Goal: Information Seeking & Learning: Understand process/instructions

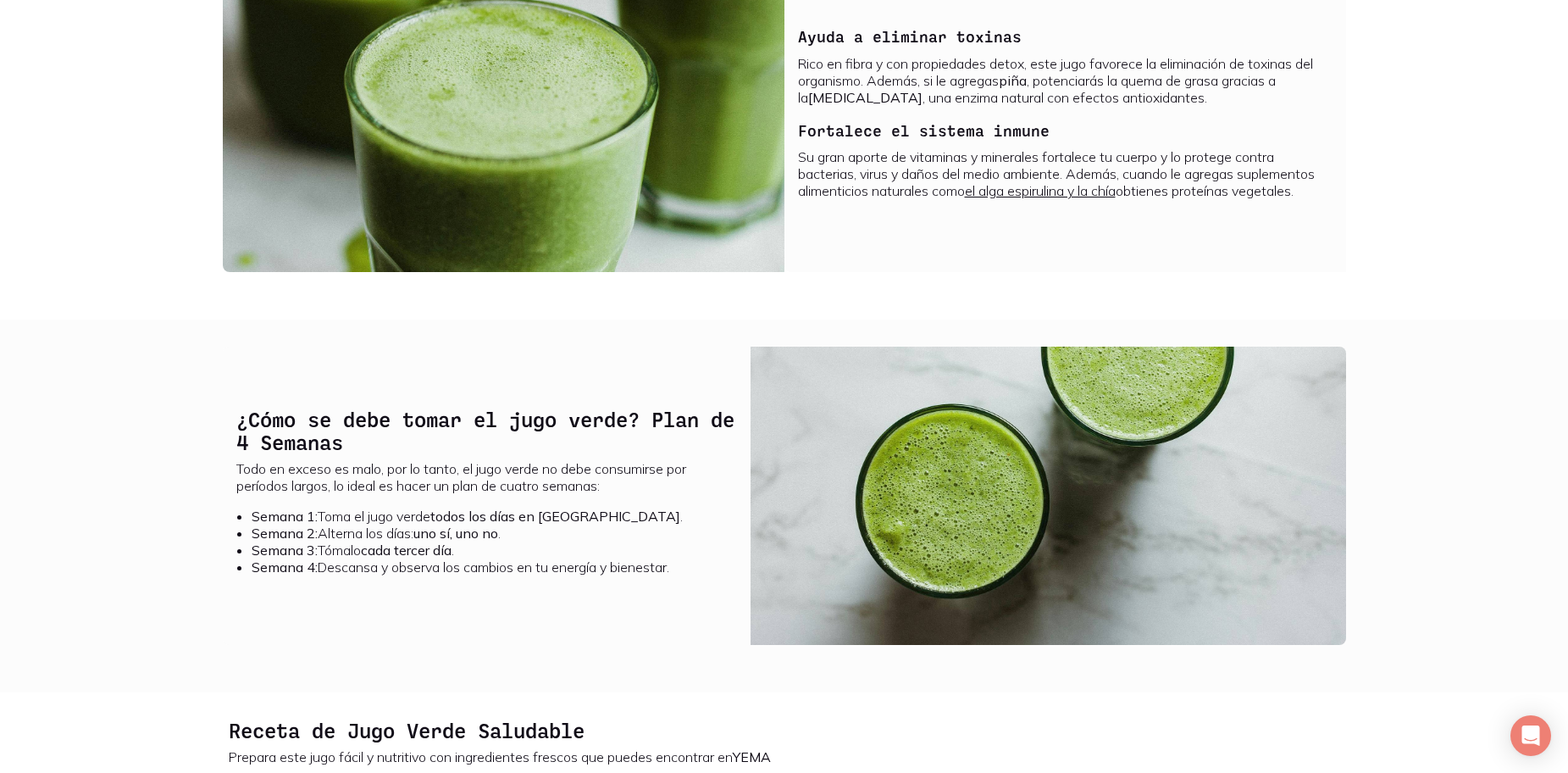
scroll to position [1407, 0]
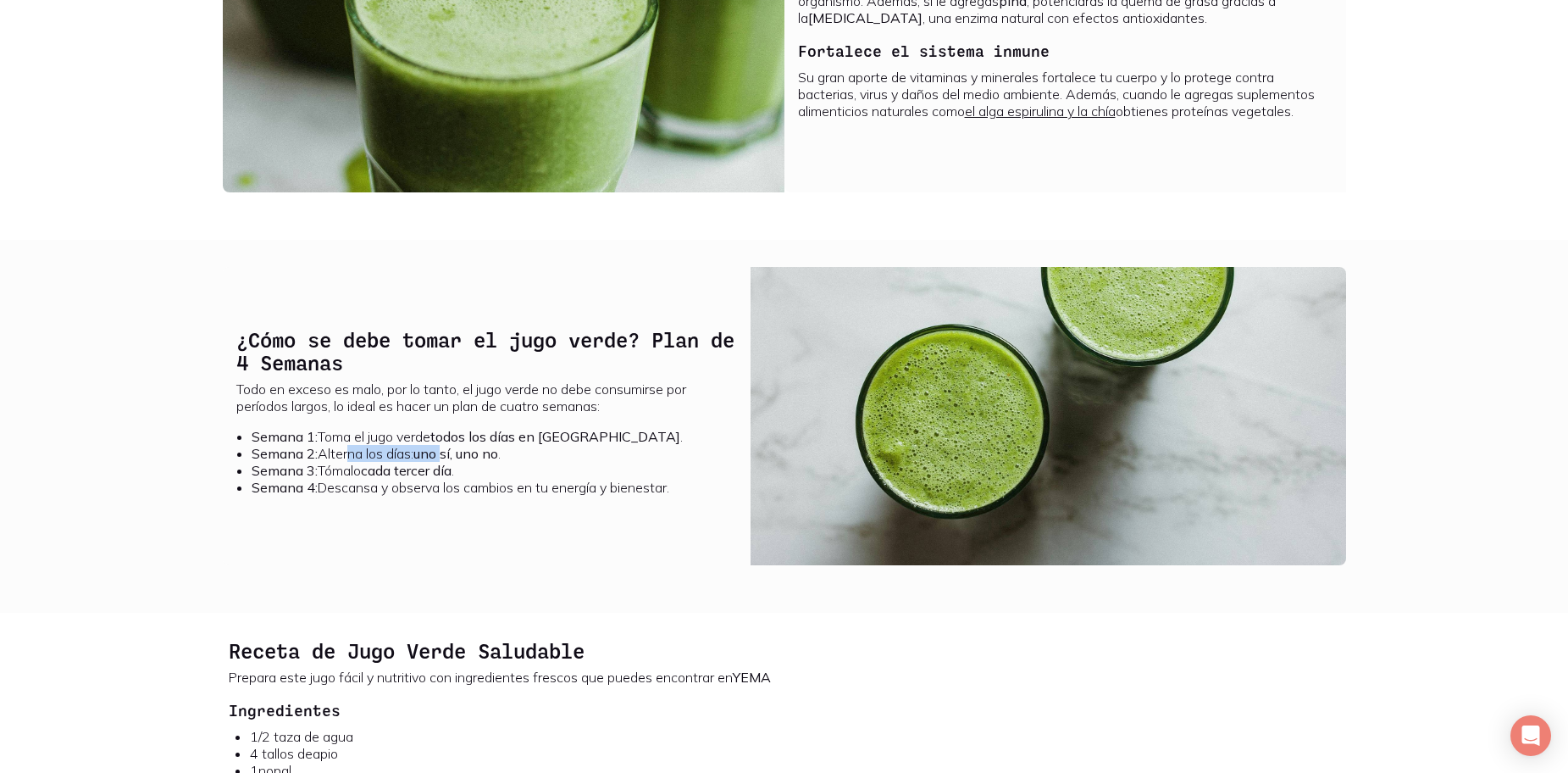
drag, startPoint x: 347, startPoint y: 477, endPoint x: 453, endPoint y: 474, distance: 106.0
click at [453, 462] on li "Semana 2: Alterna los días: uno sí, uno no ." at bounding box center [494, 453] width 485 height 17
drag, startPoint x: 354, startPoint y: 483, endPoint x: 430, endPoint y: 483, distance: 76.0
click at [414, 479] on li "Semana 3: Tómalo cada tercer día ." at bounding box center [494, 469] width 485 height 17
click at [440, 479] on b "cada tercer día" at bounding box center [405, 469] width 90 height 17
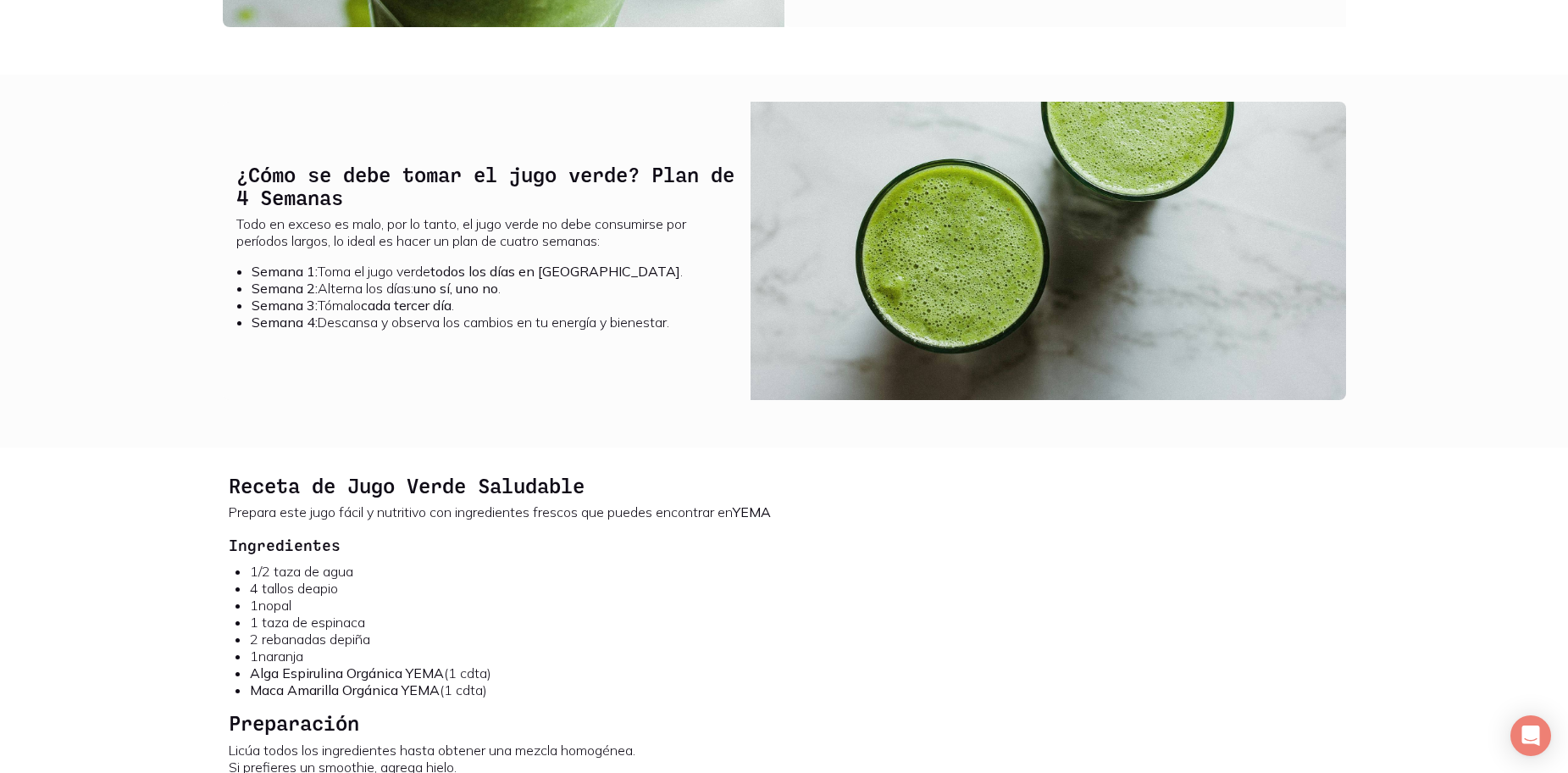
scroll to position [1577, 0]
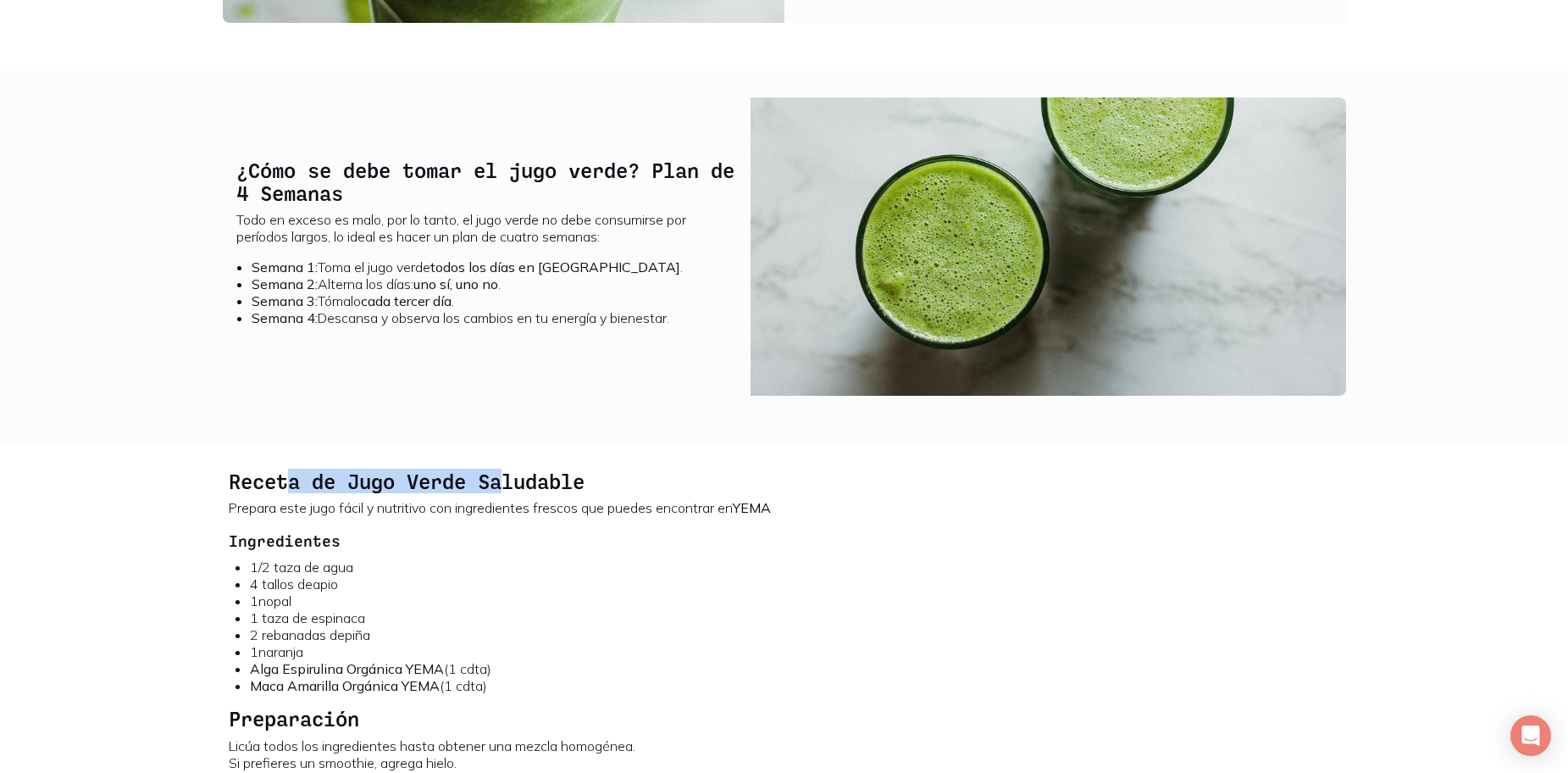
drag, startPoint x: 287, startPoint y: 508, endPoint x: 512, endPoint y: 502, distance: 225.1
click at [512, 493] on b "Receta de Jugo Verde Saludable" at bounding box center [407, 481] width 356 height 25
click at [547, 493] on b "Receta de Jugo Verde Saludable" at bounding box center [407, 481] width 356 height 25
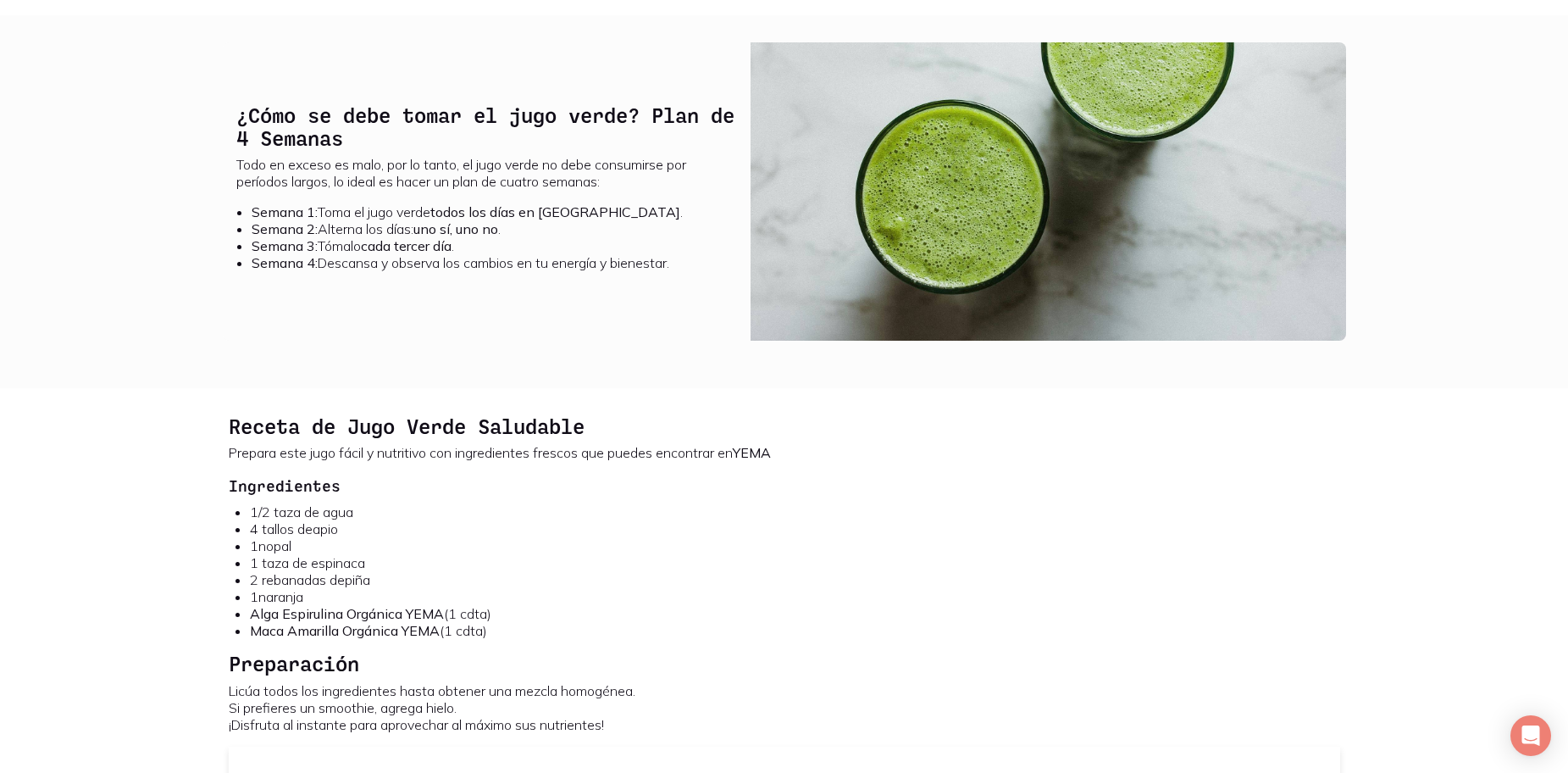
scroll to position [1662, 0]
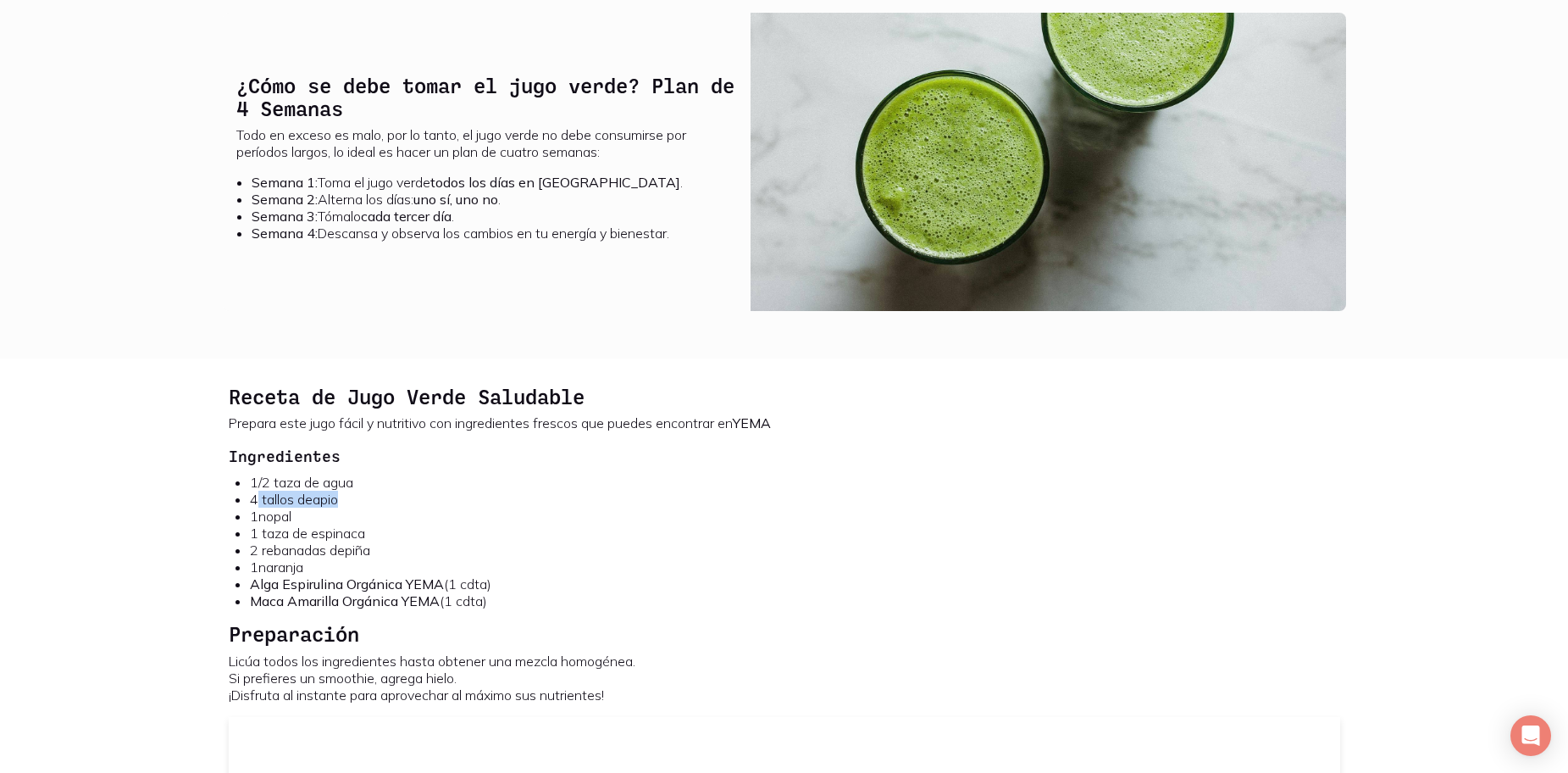
drag, startPoint x: 309, startPoint y: 520, endPoint x: 348, endPoint y: 520, distance: 39.0
click at [348, 507] on li "4 tallos de apio" at bounding box center [795, 498] width 1091 height 17
click at [274, 525] on link "nopal" at bounding box center [276, 515] width 33 height 17
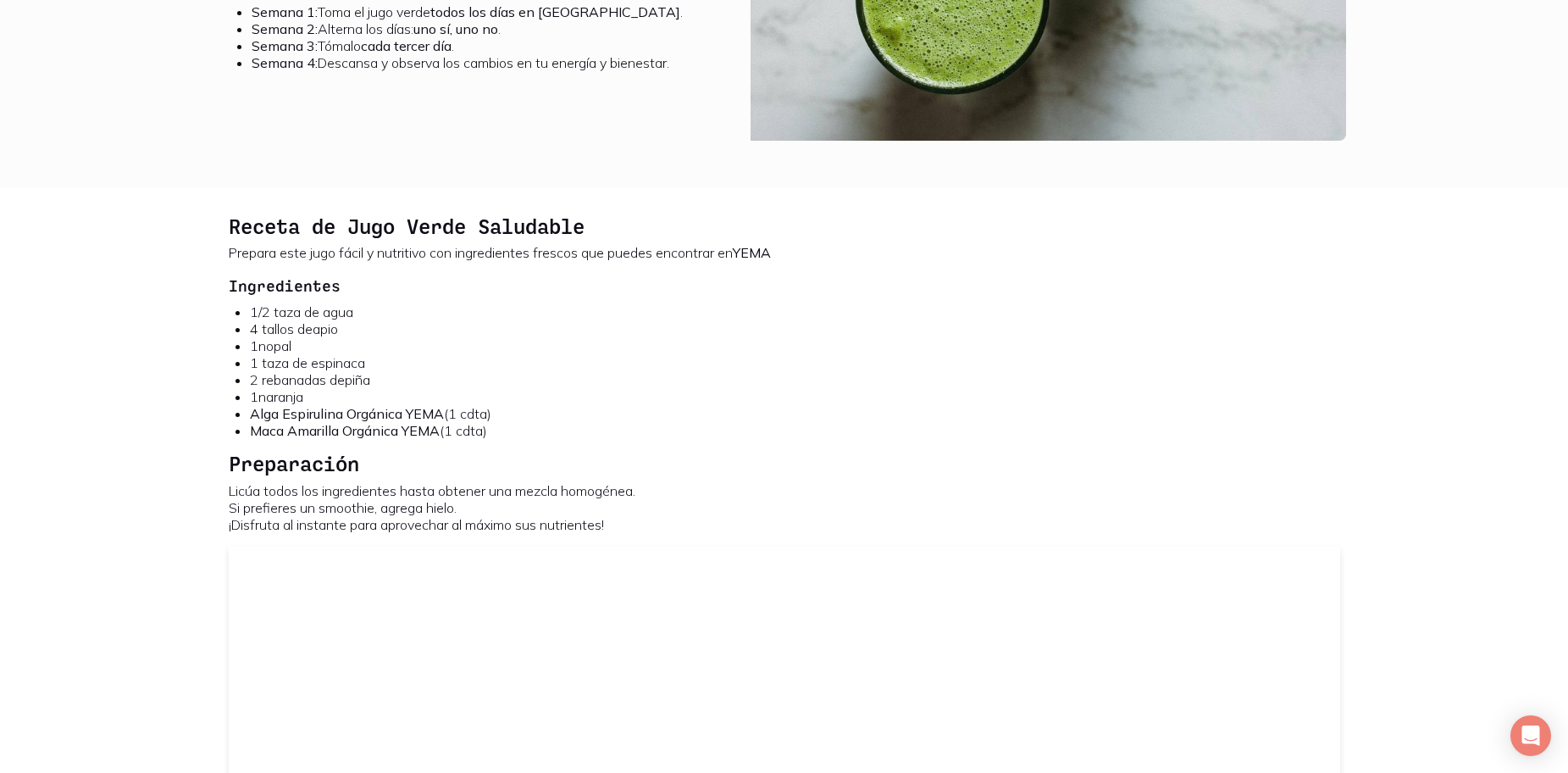
scroll to position [1831, 0]
